Goal: Information Seeking & Learning: Learn about a topic

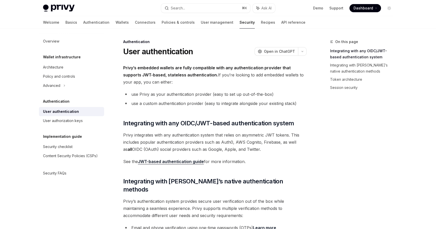
scroll to position [76, 0]
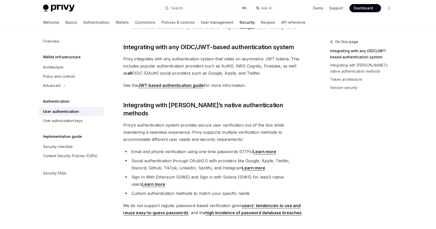
click at [260, 149] on link "Learn more" at bounding box center [264, 151] width 23 height 5
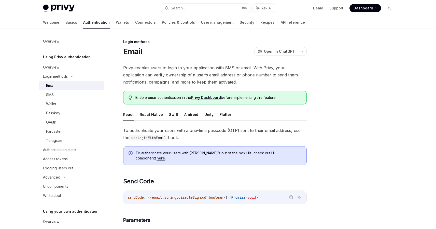
click at [83, 20] on link "Authentication" at bounding box center [96, 22] width 26 height 12
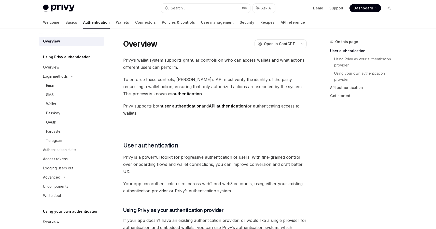
click at [42, 18] on div "Welcome Basics Authentication Wallets Connectors Policies & controls User manag…" at bounding box center [218, 22] width 375 height 12
click at [65, 21] on link "Basics" at bounding box center [71, 22] width 12 height 12
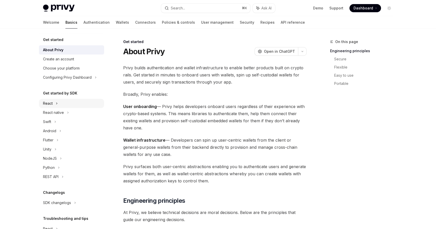
click at [58, 103] on div "React" at bounding box center [71, 103] width 65 height 9
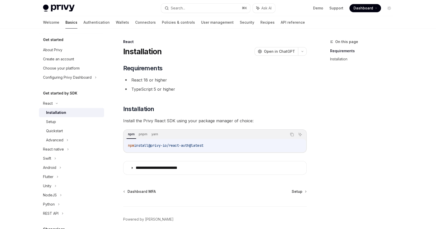
click at [70, 113] on div "Installation" at bounding box center [73, 112] width 55 height 6
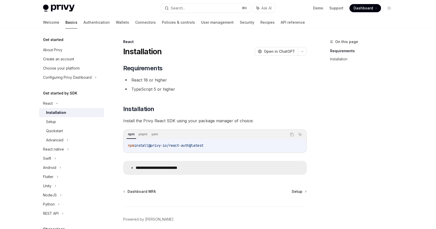
click at [131, 169] on summary "**********" at bounding box center [214, 167] width 183 height 13
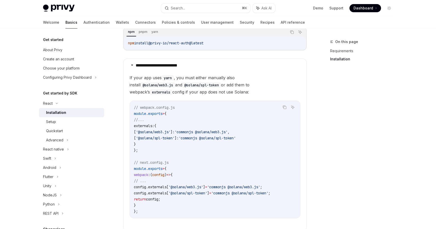
scroll to position [182, 0]
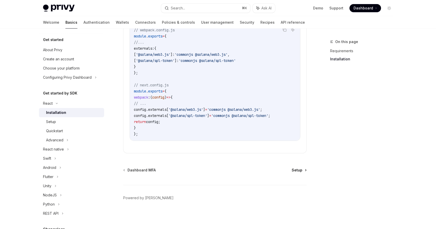
click at [300, 170] on span "Setup" at bounding box center [297, 169] width 11 height 5
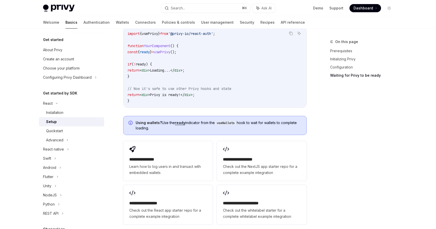
scroll to position [647, 0]
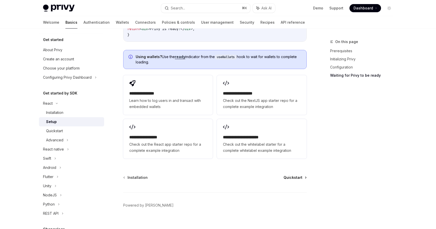
click at [297, 175] on span "Quickstart" at bounding box center [292, 177] width 19 height 5
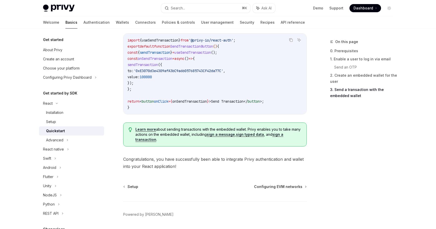
scroll to position [511, 0]
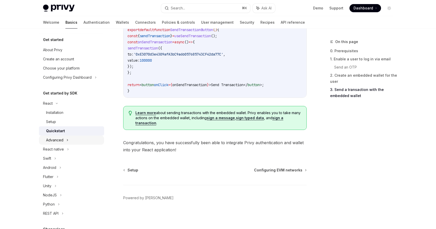
click at [77, 139] on div "Advanced" at bounding box center [71, 139] width 65 height 9
type textarea "*"
